Goal: Information Seeking & Learning: Learn about a topic

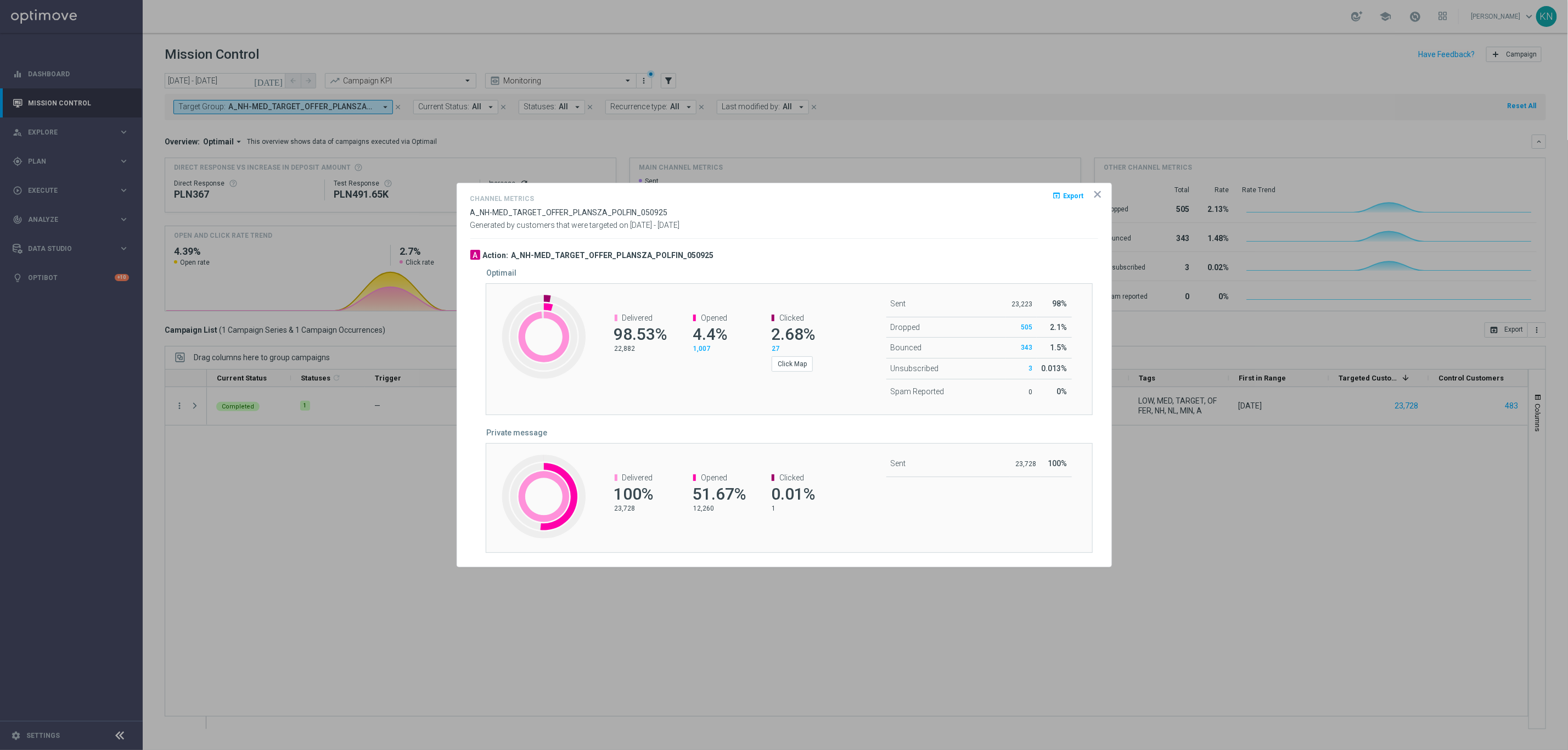
click at [1094, 198] on icon "icon" at bounding box center [1098, 194] width 11 height 11
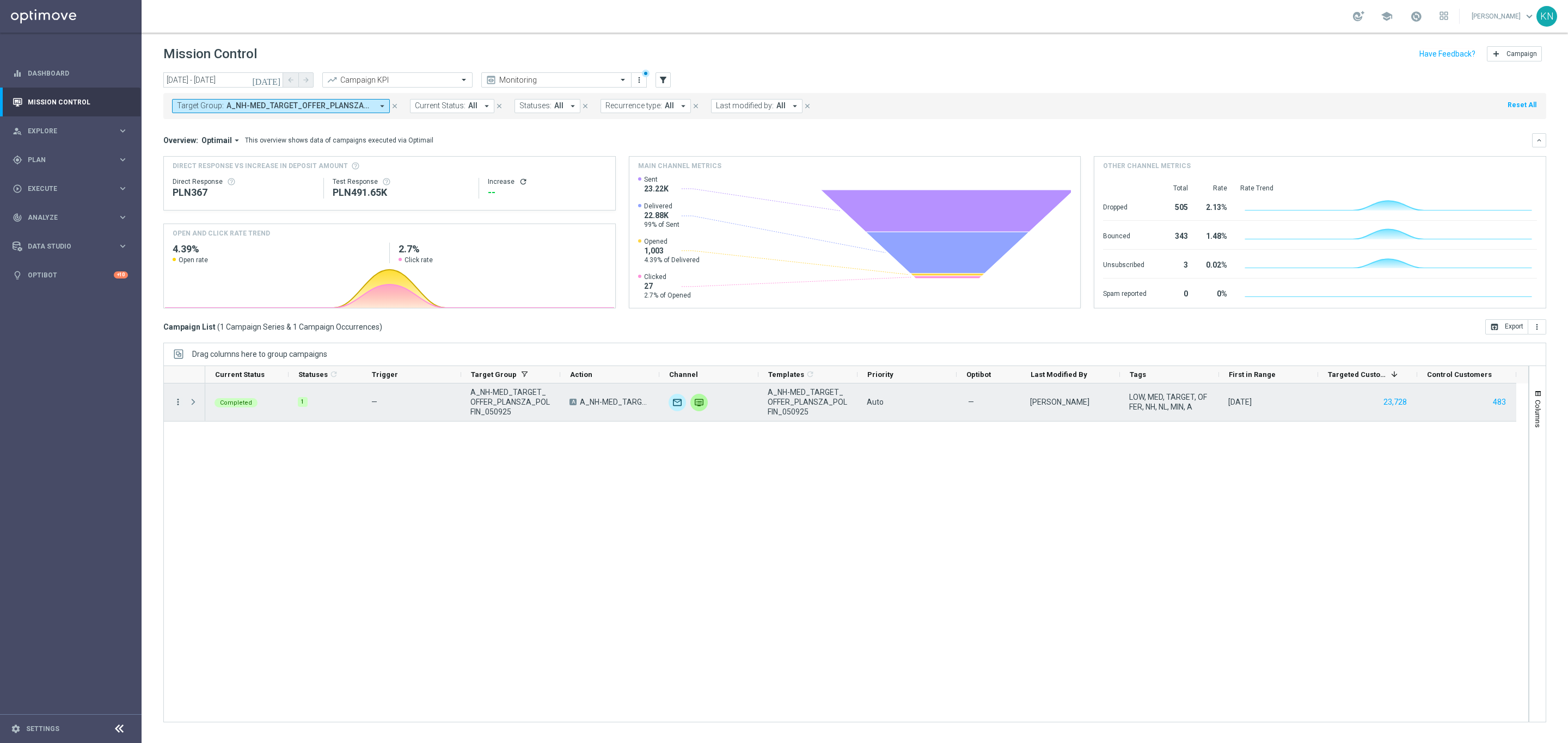
click at [177, 403] on icon "more_vert" at bounding box center [178, 402] width 10 height 10
click at [255, 444] on div "Channel Metrics" at bounding box center [250, 440] width 101 height 8
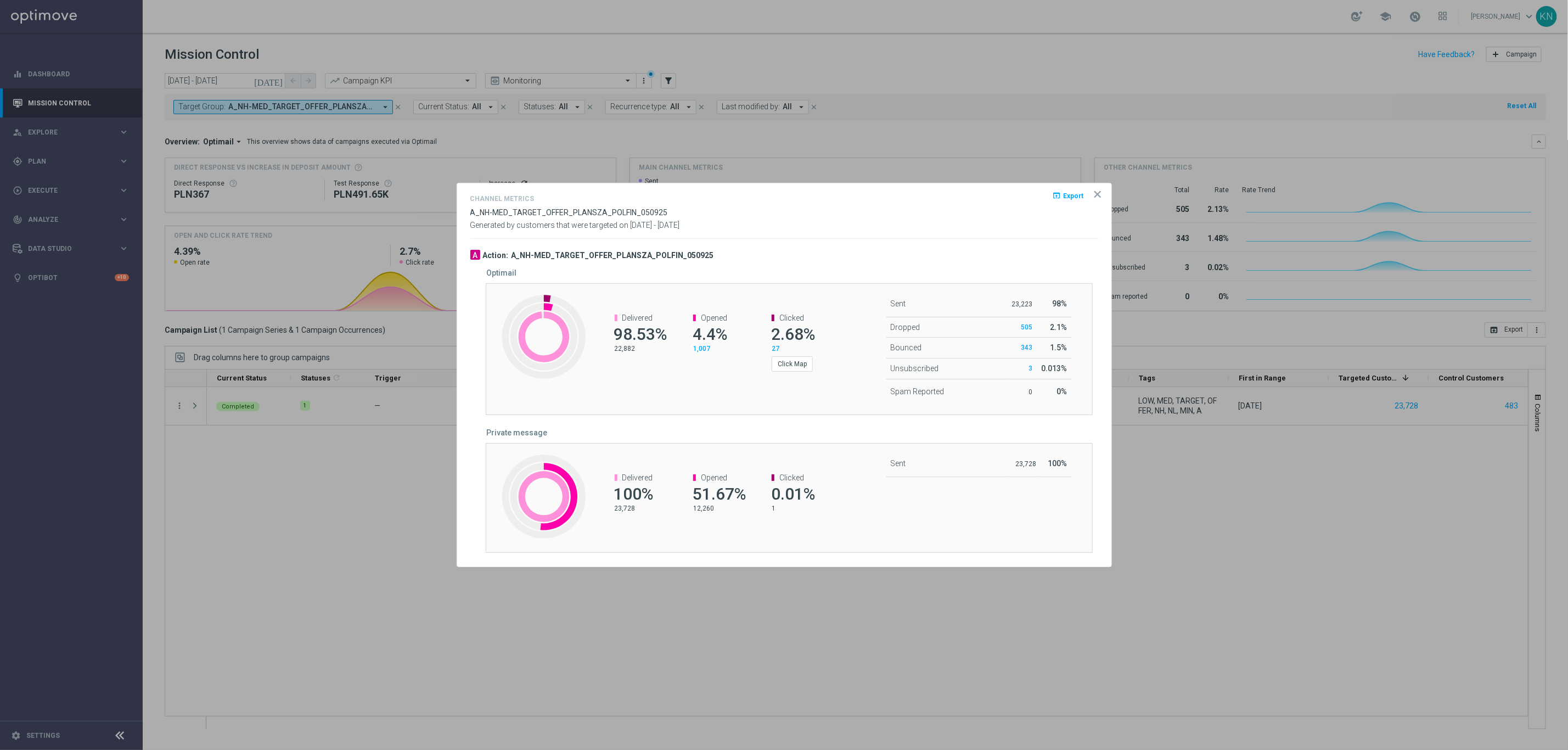
click at [697, 511] on p "12,260" at bounding box center [719, 508] width 51 height 9
click at [699, 511] on p "12,260" at bounding box center [719, 508] width 51 height 9
click at [738, 515] on div "Opened 51.67% 12,260" at bounding box center [712, 494] width 78 height 62
click at [717, 512] on p "12,260" at bounding box center [719, 508] width 51 height 9
click at [699, 512] on p "12,260" at bounding box center [719, 508] width 51 height 9
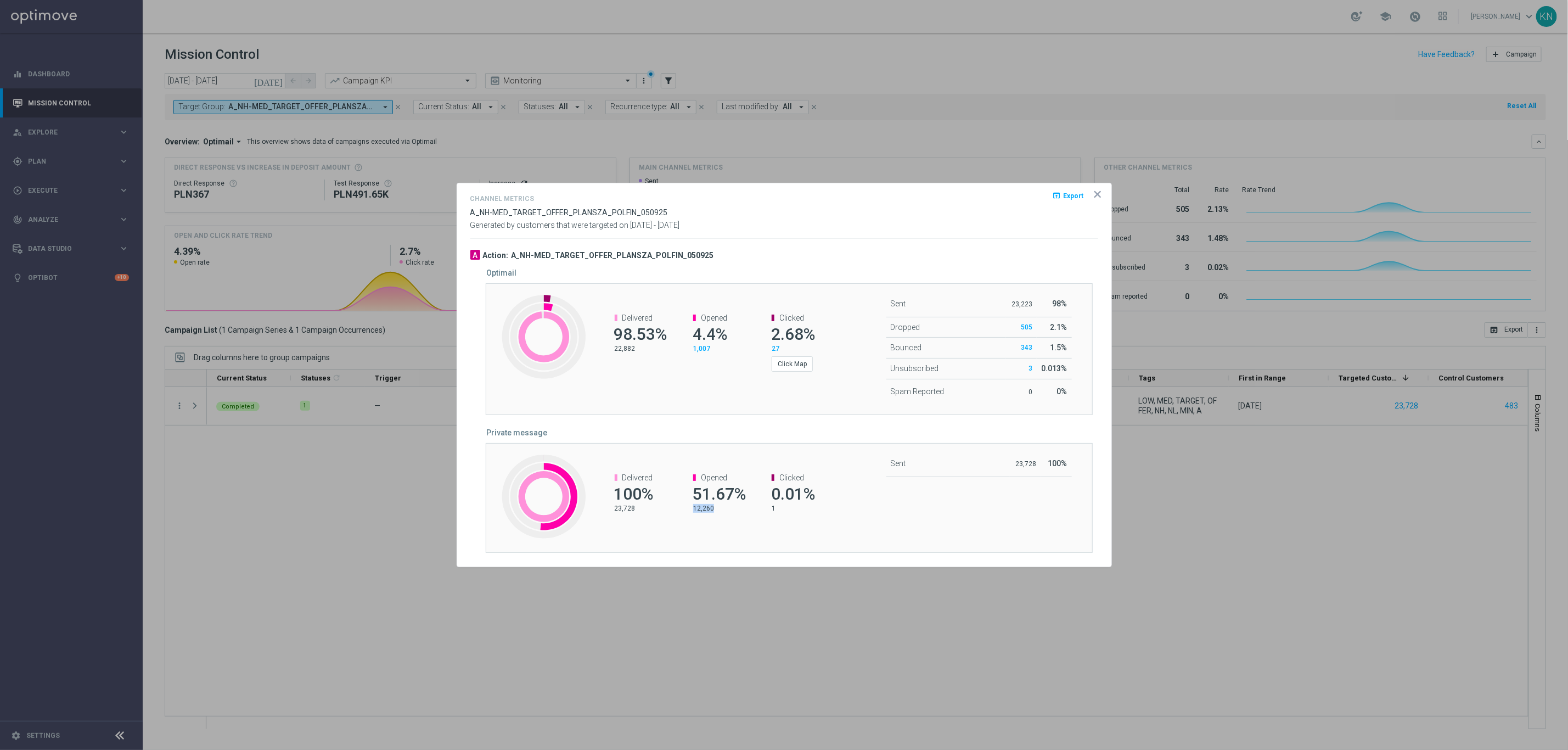
click at [699, 512] on p "12,260" at bounding box center [719, 508] width 51 height 9
click at [853, 526] on div "Created with Highcharts 9.3.3 Opened: 52% Delivered 100% 23,728 Opened 51.67% 1…" at bounding box center [789, 498] width 607 height 110
click at [1097, 197] on icon "icon" at bounding box center [1098, 194] width 11 height 11
